Goal: Find contact information: Find contact information

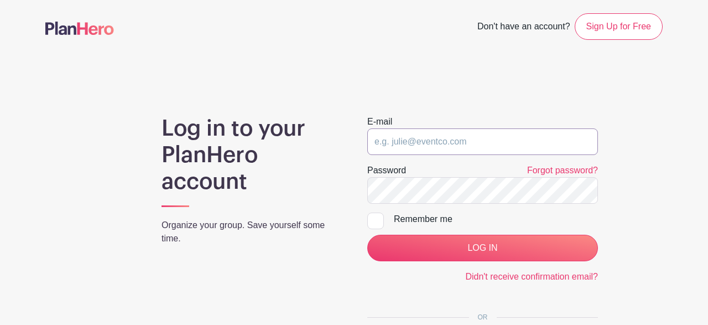
click at [424, 140] on input "email" at bounding box center [482, 141] width 231 height 27
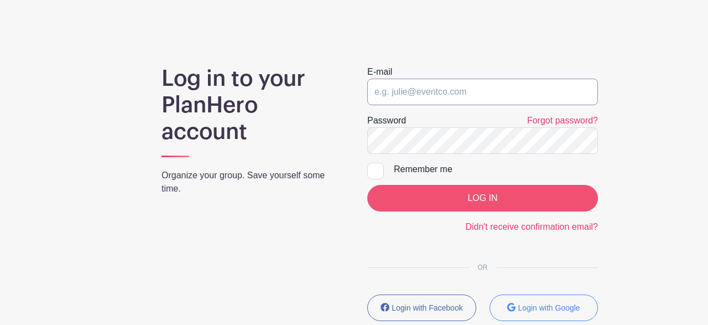
scroll to position [56, 0]
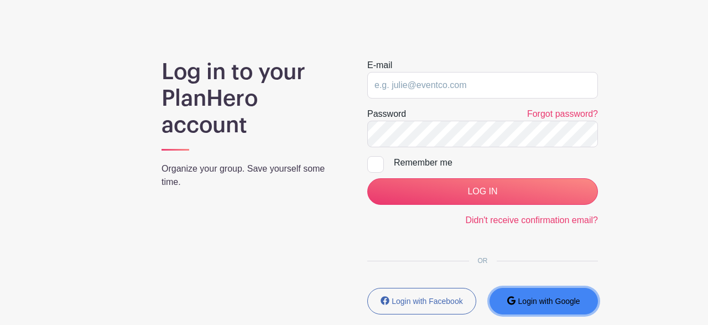
click at [539, 312] on button "Login with Google" at bounding box center [543, 301] width 109 height 27
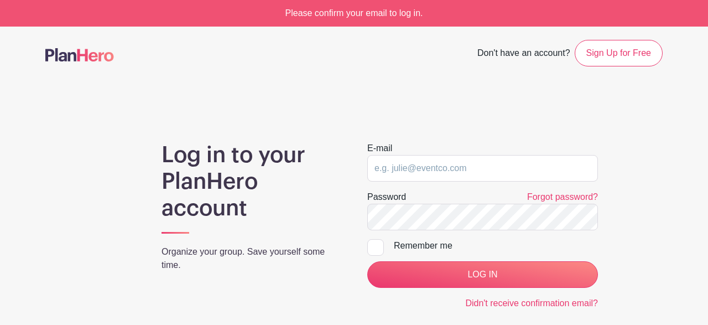
scroll to position [164, 0]
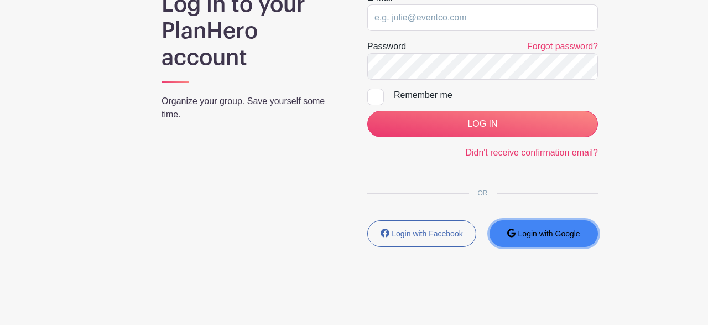
click at [529, 229] on small "Login with Google" at bounding box center [549, 233] width 62 height 9
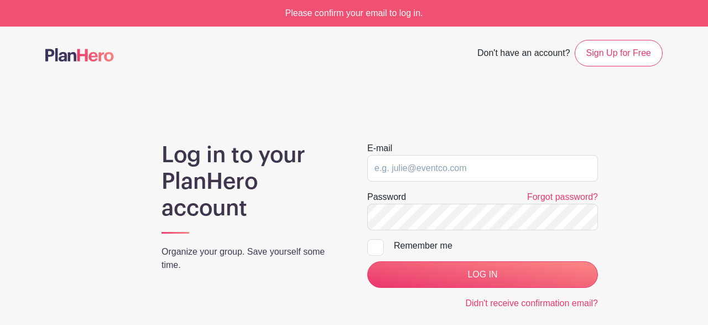
click at [640, 197] on div "Log in to your PlanHero account Organize your group. Save yourself some time. E…" at bounding box center [353, 274] width 617 height 264
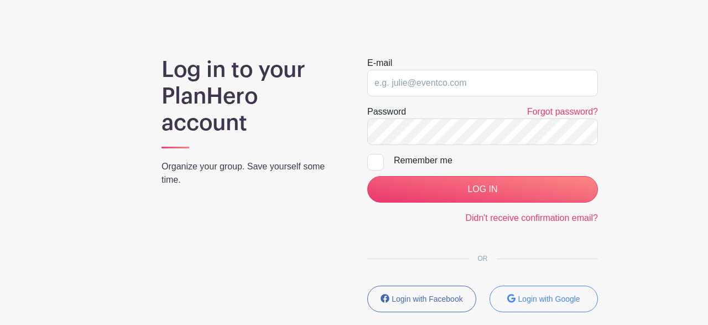
scroll to position [113, 0]
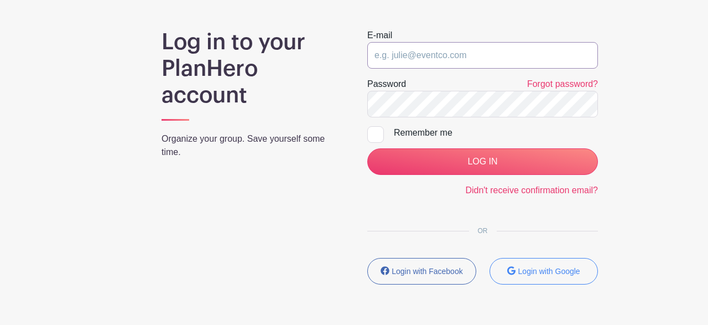
click at [418, 56] on input "email" at bounding box center [482, 55] width 231 height 27
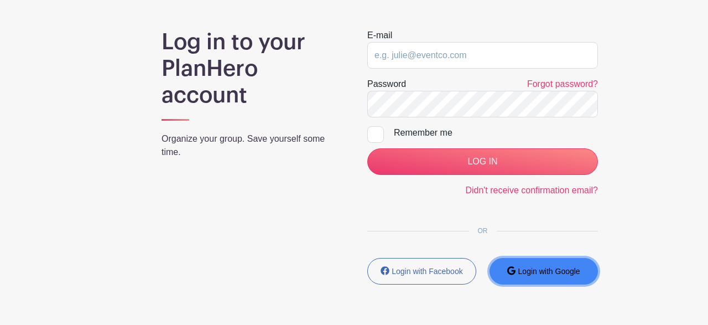
click at [557, 274] on small "Login with Google" at bounding box center [549, 271] width 62 height 9
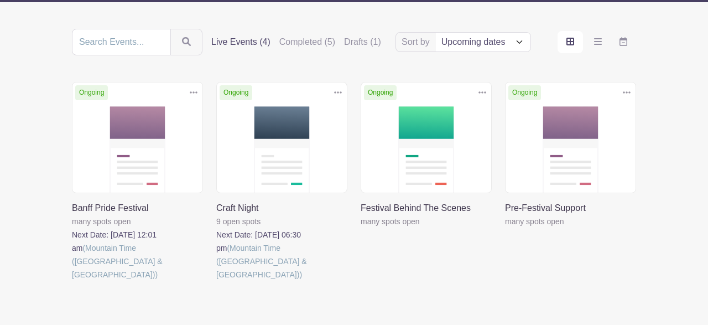
scroll to position [202, 0]
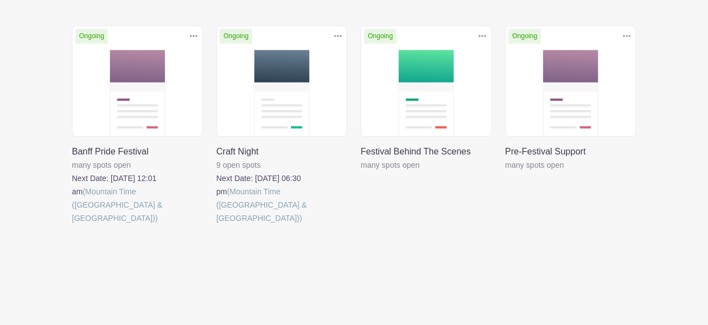
click at [72, 225] on link at bounding box center [72, 225] width 0 height 0
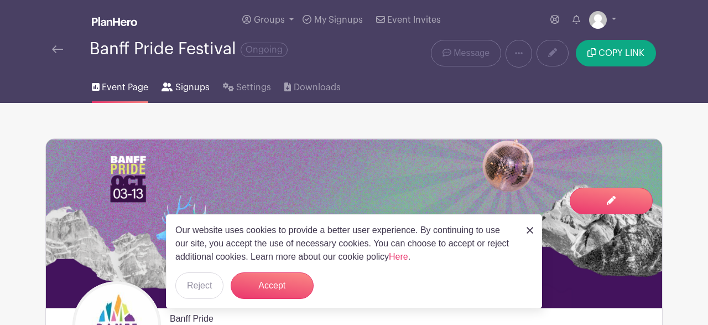
click at [182, 86] on span "Signups" at bounding box center [192, 87] width 34 height 13
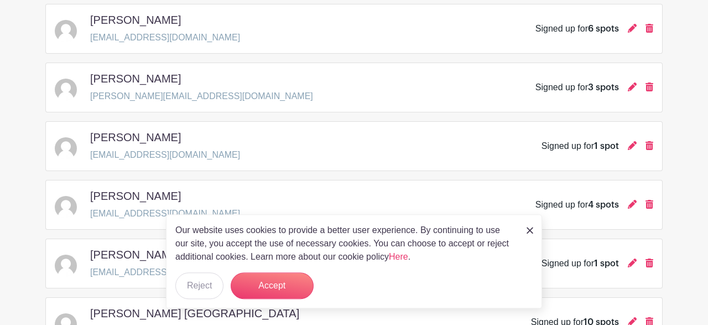
scroll to position [1241, 0]
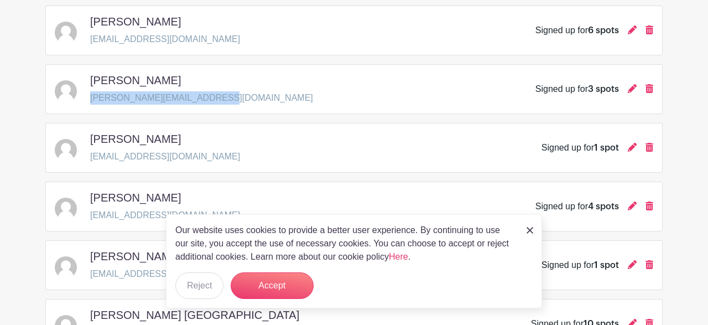
drag, startPoint x: 230, startPoint y: 100, endPoint x: 90, endPoint y: 102, distance: 139.9
click at [90, 102] on div "Shao-hua Wang sara.hashimoto382@gmail.com Signed up for 3 spots" at bounding box center [354, 89] width 598 height 31
copy p "sara.hashimoto382@gmail.com"
click at [280, 95] on div "Shao-hua Wang sara.hashimoto382@gmail.com Signed up for 3 spots" at bounding box center [354, 89] width 598 height 31
